Goal: Find contact information: Find contact information

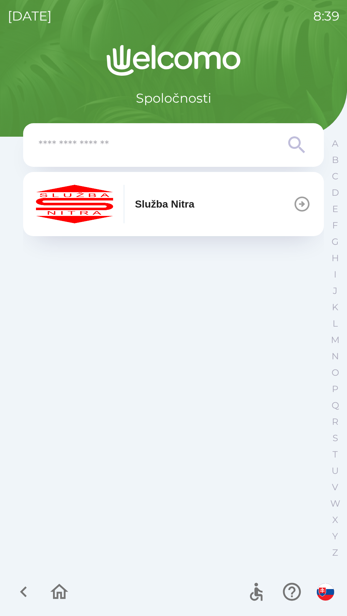
click at [213, 214] on button "Služba Nitra" at bounding box center [173, 204] width 301 height 64
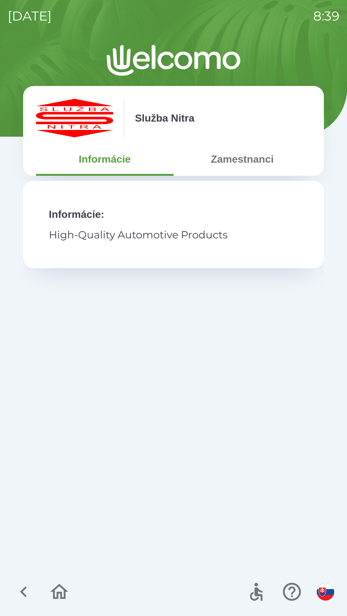
click at [256, 168] on button "Zamestnanci" at bounding box center [241, 159] width 137 height 23
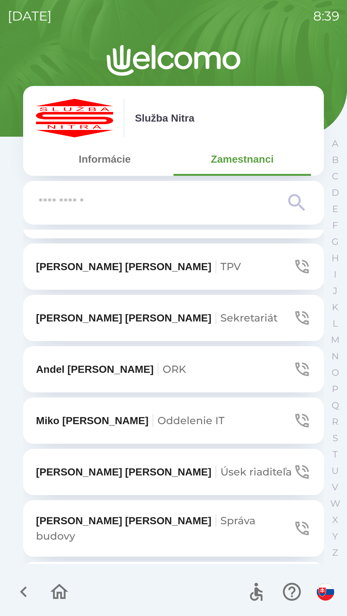
scroll to position [2084, 0]
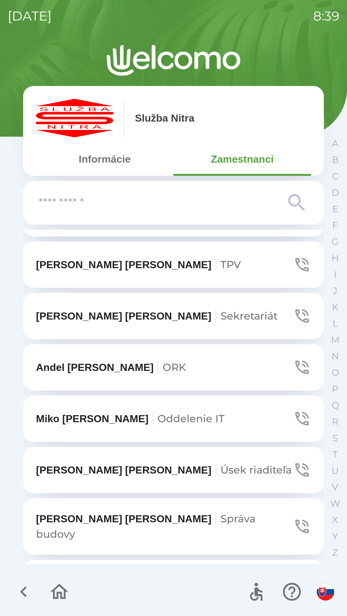
click at [220, 310] on span "Sekretariát" at bounding box center [248, 316] width 57 height 13
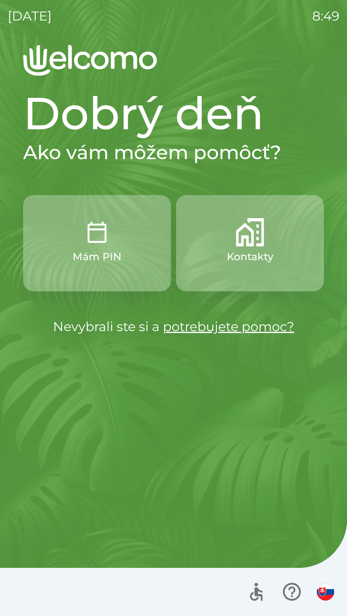
click at [235, 261] on p "Kontakty" at bounding box center [250, 256] width 47 height 15
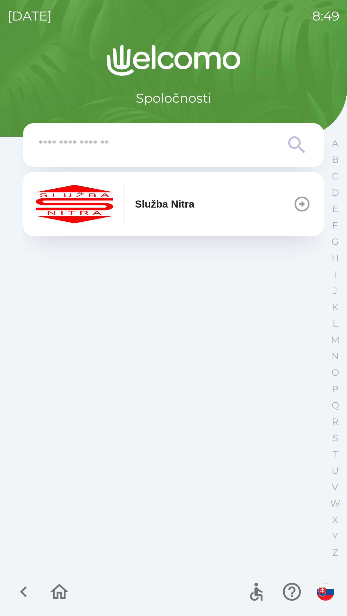
click at [169, 223] on div "Služba Nitra" at bounding box center [115, 204] width 158 height 39
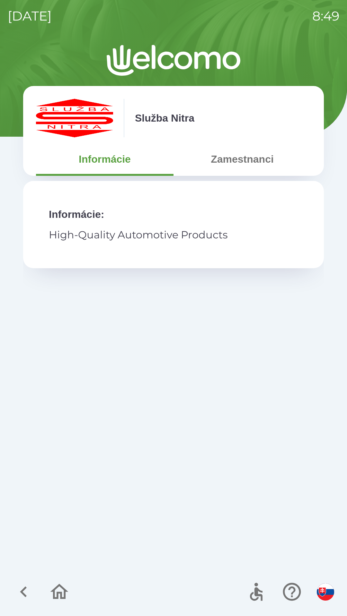
click at [27, 585] on icon "button" at bounding box center [24, 592] width 22 height 22
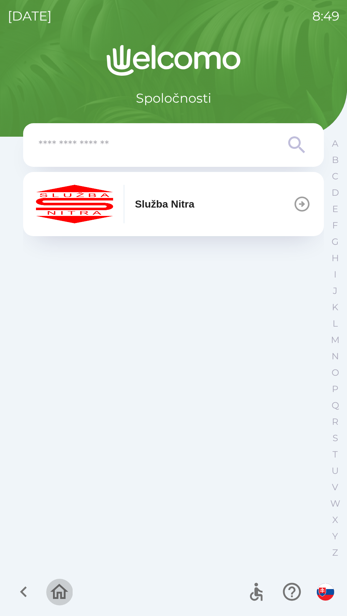
click at [63, 598] on icon "button" at bounding box center [59, 591] width 18 height 15
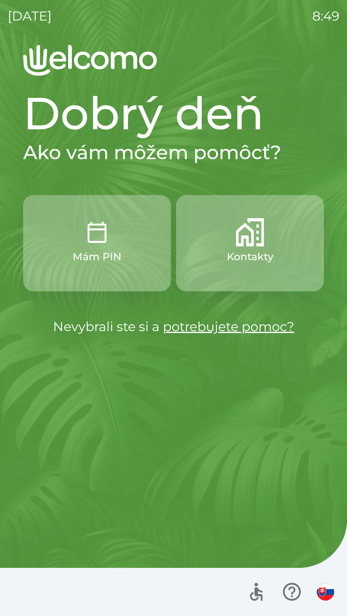
click at [66, 165] on div "Dobrý deň Ako vám môžem pomôcť? Mám PIN Kontakty Nevybrali ste si a potrebujete…" at bounding box center [173, 211] width 301 height 250
click at [235, 244] on button "Kontakty" at bounding box center [250, 243] width 148 height 96
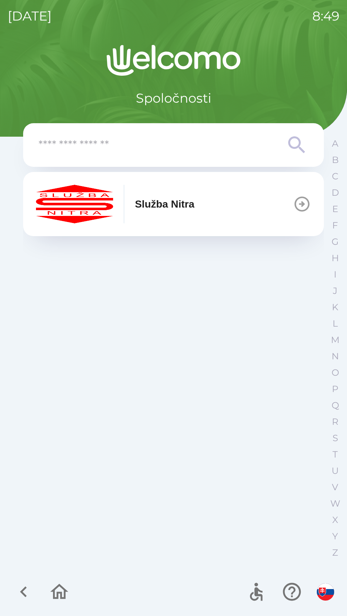
click at [176, 210] on p "Služba Nitra" at bounding box center [164, 203] width 59 height 15
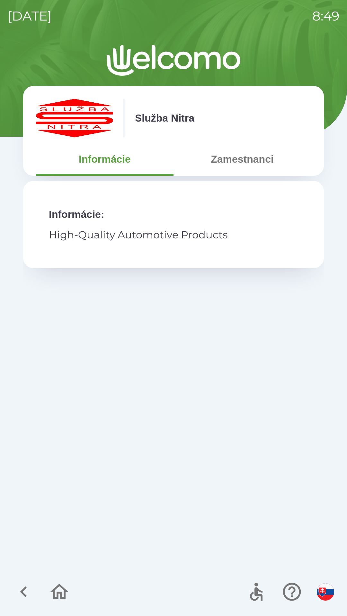
click at [226, 169] on button "Zamestnanci" at bounding box center [241, 159] width 137 height 23
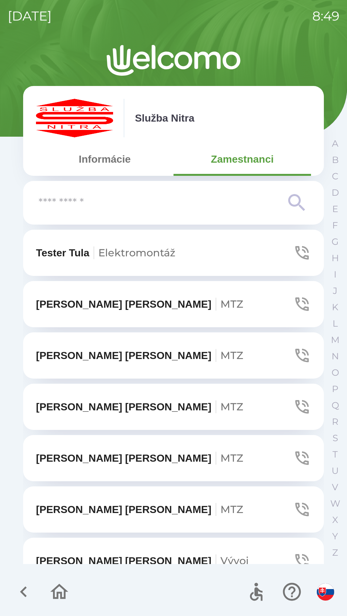
click at [65, 209] on input "text" at bounding box center [161, 203] width 244 height 18
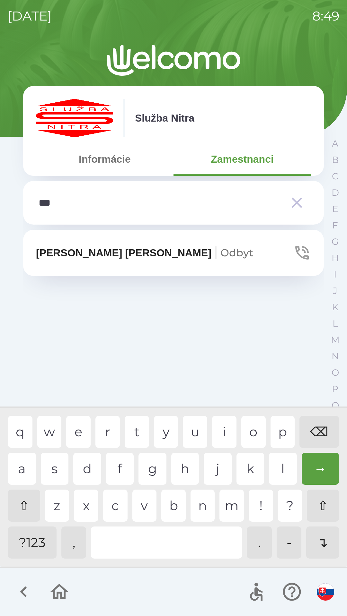
click at [19, 459] on div "a" at bounding box center [22, 469] width 28 height 32
click at [317, 426] on div "⌫" at bounding box center [318, 432] width 39 height 32
type input "*"
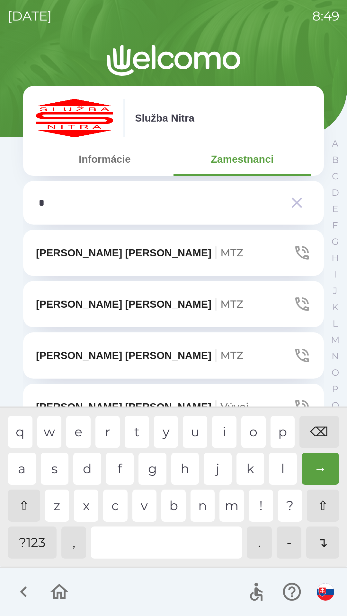
click at [326, 431] on div "⌫" at bounding box center [318, 432] width 39 height 32
click at [320, 427] on div "⌫" at bounding box center [318, 432] width 39 height 32
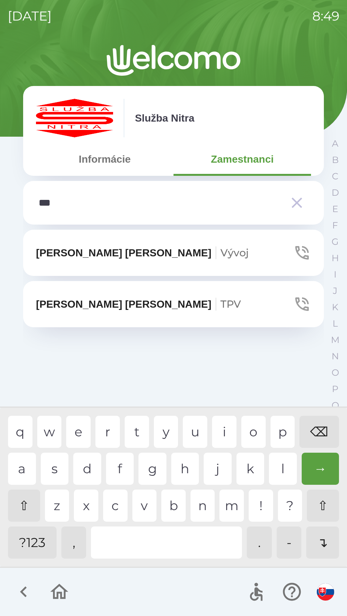
click at [136, 436] on div "t" at bounding box center [137, 432] width 24 height 32
click at [90, 428] on div "e" at bounding box center [78, 432] width 24 height 32
click at [112, 432] on div "r" at bounding box center [107, 432] width 24 height 32
click at [318, 425] on div "⌫" at bounding box center [318, 432] width 39 height 32
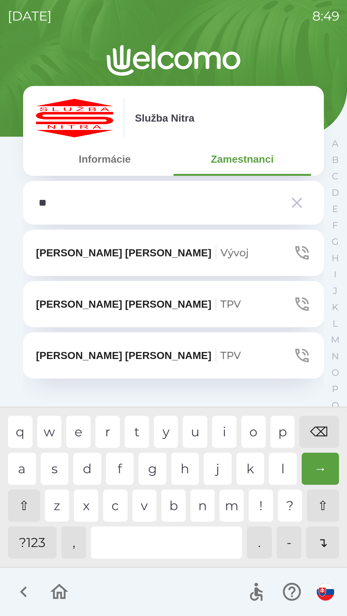
click at [318, 431] on div "⌫" at bounding box center [318, 432] width 39 height 32
type input "*"
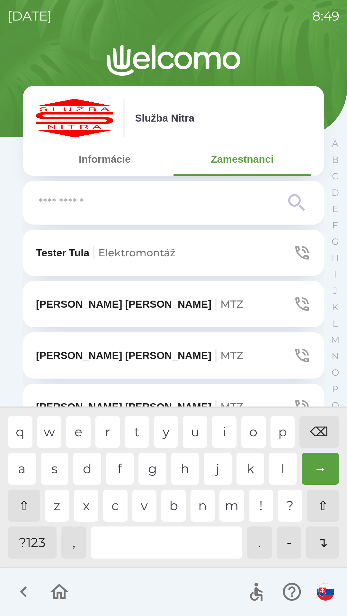
click at [92, 153] on button "Informácie" at bounding box center [104, 159] width 137 height 23
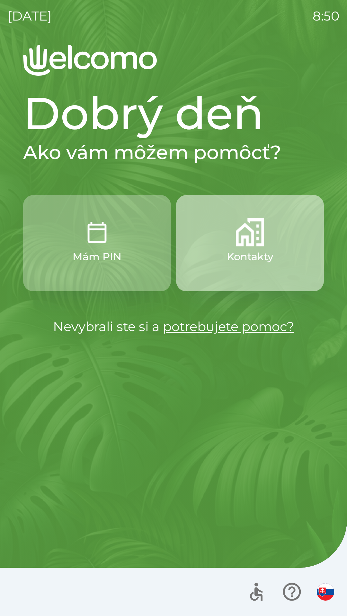
click at [240, 248] on button "Kontakty" at bounding box center [250, 243] width 148 height 96
